Goal: Transaction & Acquisition: Purchase product/service

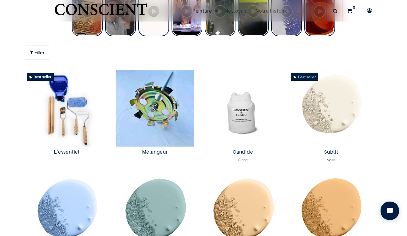
scroll to position [305, 0]
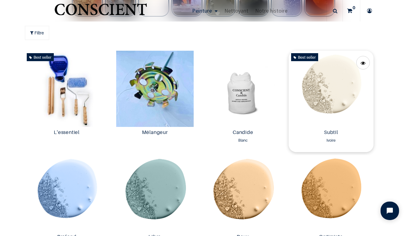
click at [317, 92] on img at bounding box center [331, 89] width 85 height 76
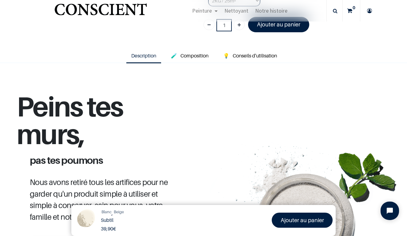
scroll to position [181, 0]
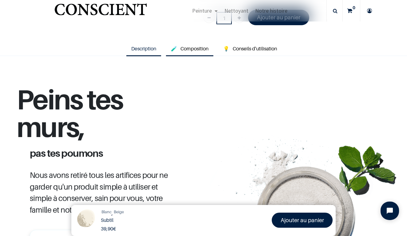
click at [200, 52] on span "Composition" at bounding box center [194, 48] width 28 height 6
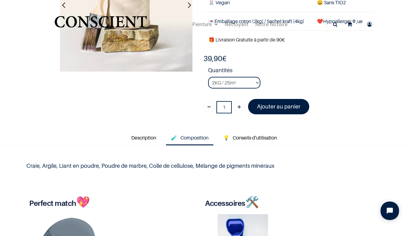
scroll to position [92, 0]
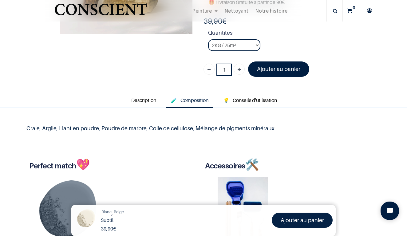
scroll to position [130, 0]
